Goal: Information Seeking & Learning: Learn about a topic

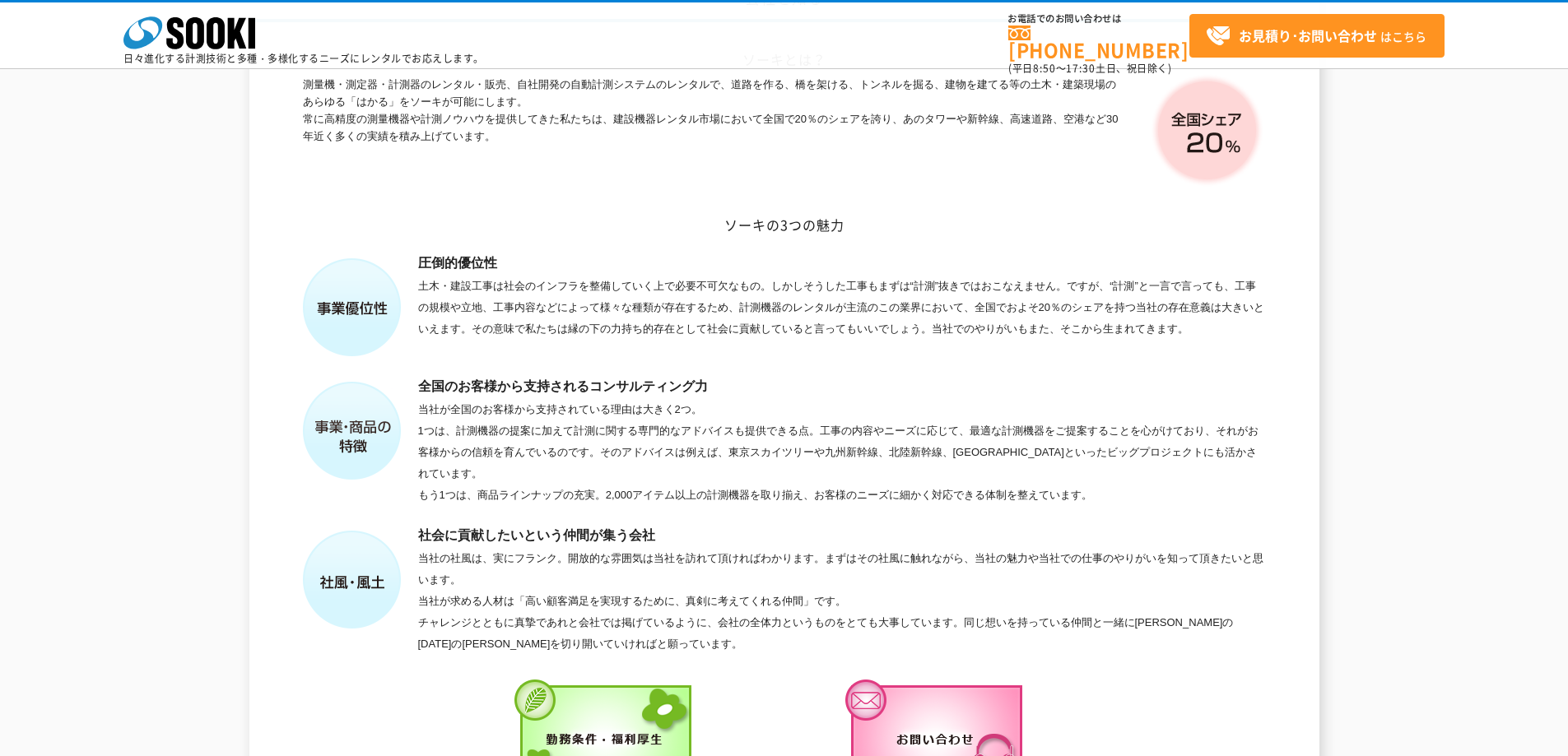
scroll to position [329, 0]
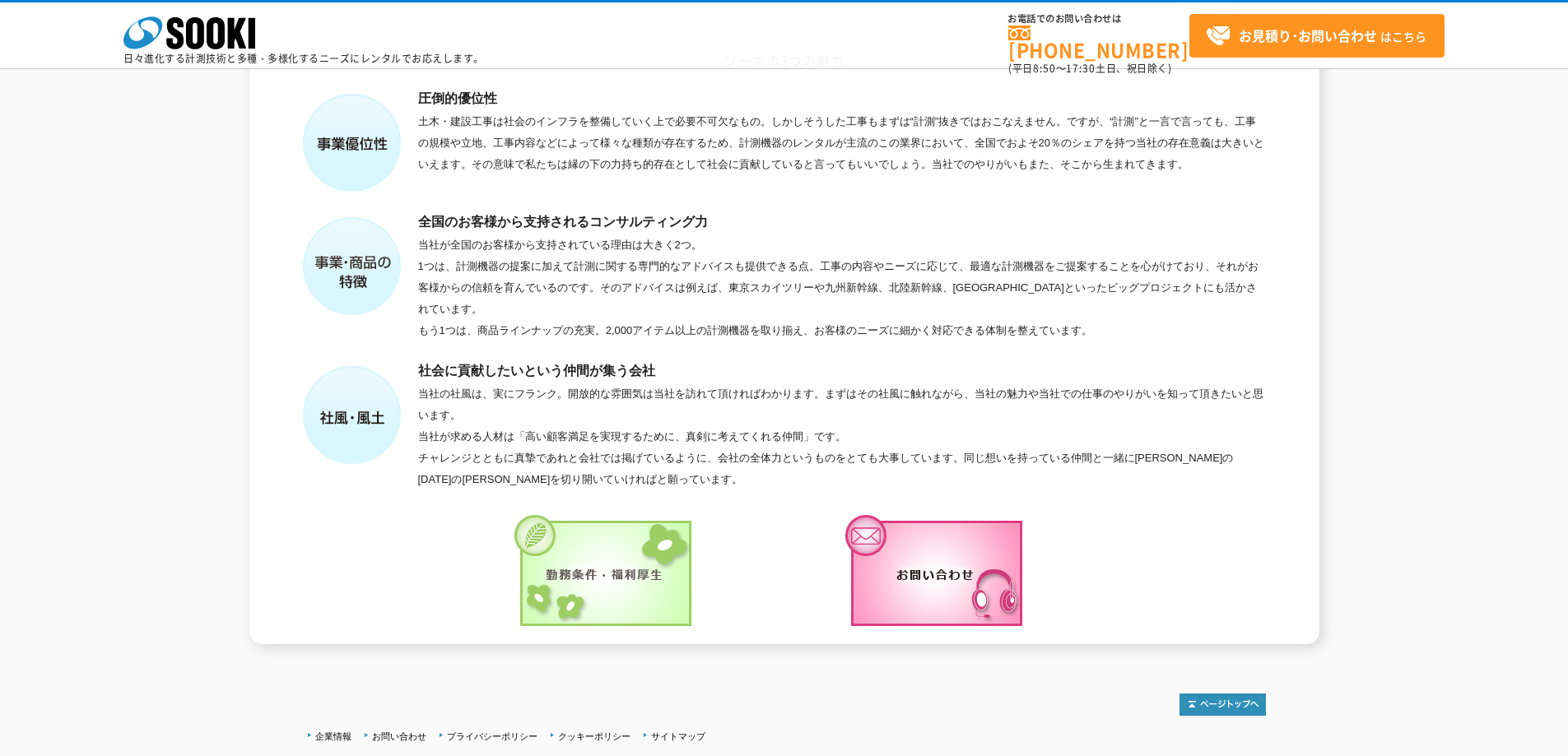
click at [631, 545] on img at bounding box center [606, 574] width 182 height 117
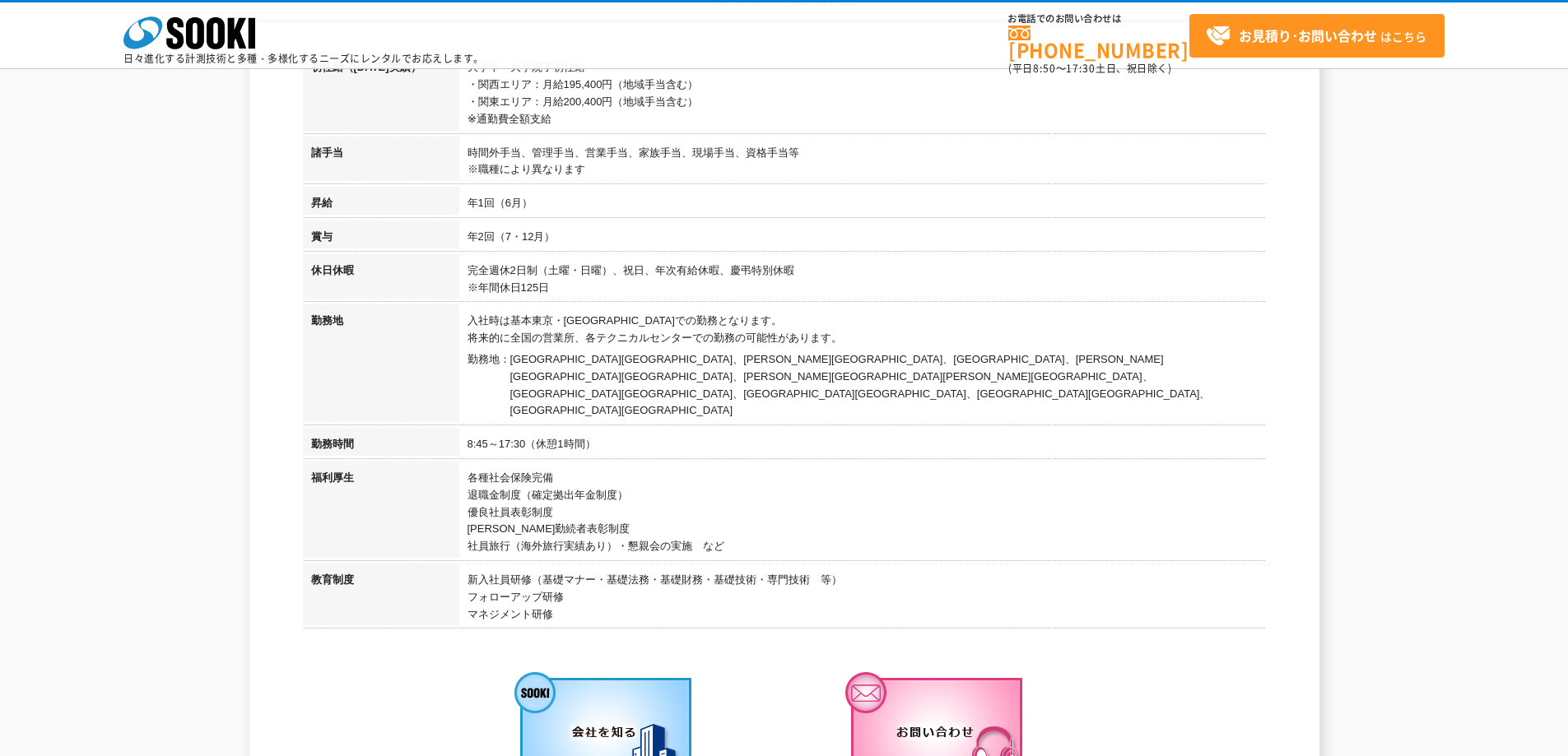
scroll to position [310, 0]
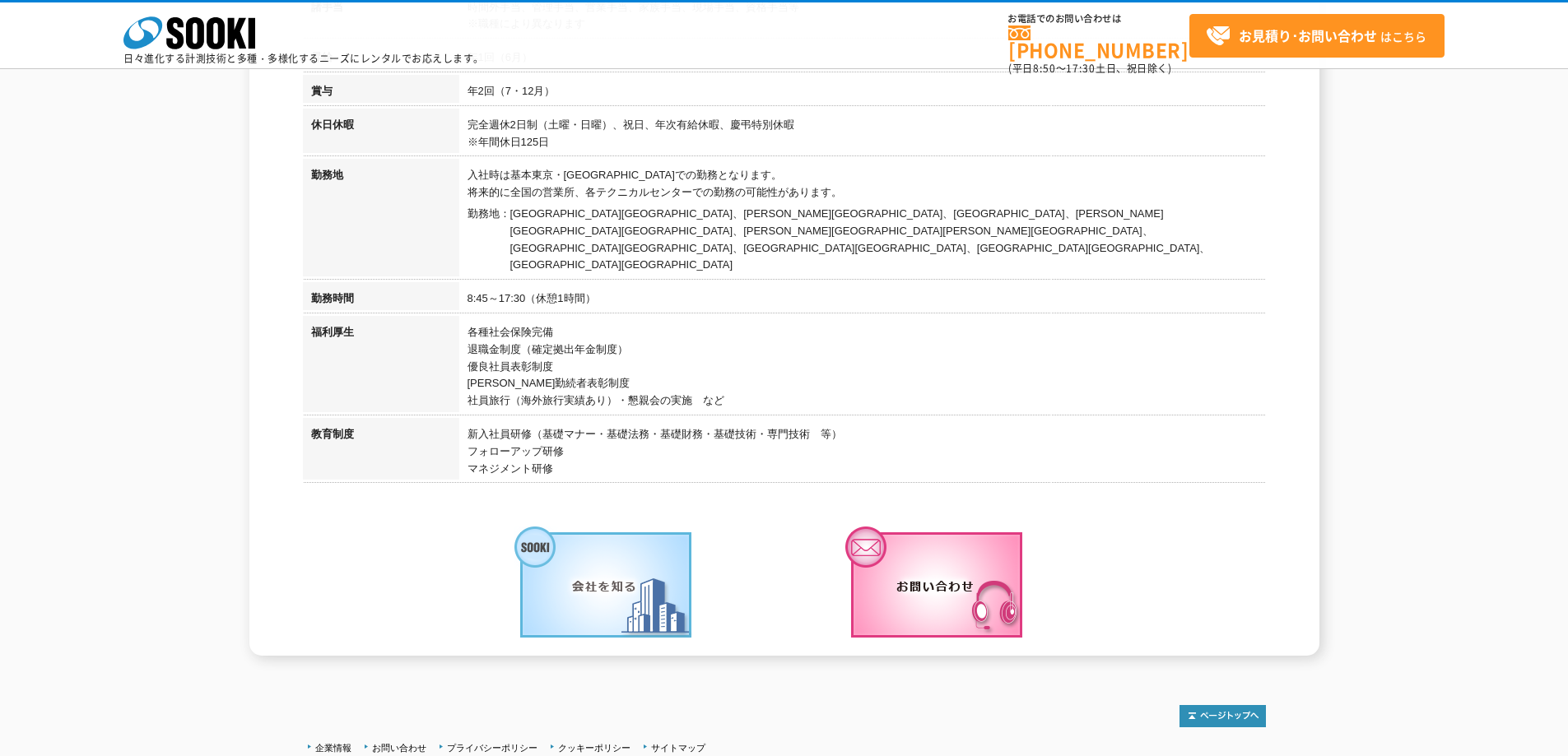
click at [607, 535] on img at bounding box center [606, 585] width 182 height 117
